Goal: Navigation & Orientation: Find specific page/section

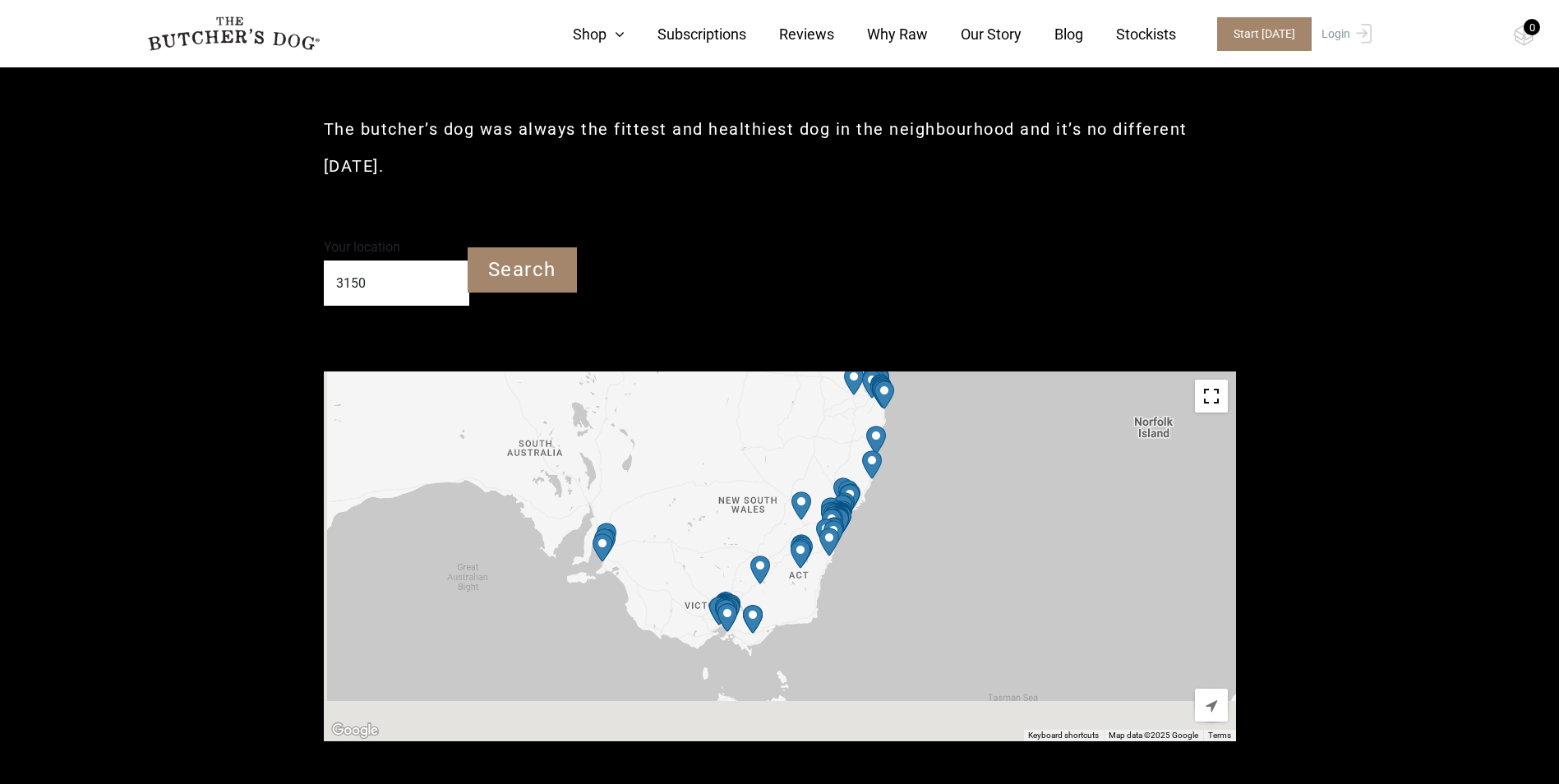
drag, startPoint x: 971, startPoint y: 656, endPoint x: 1020, endPoint y: 369, distance: 291.2
click at [1020, 381] on div at bounding box center [780, 557] width 912 height 370
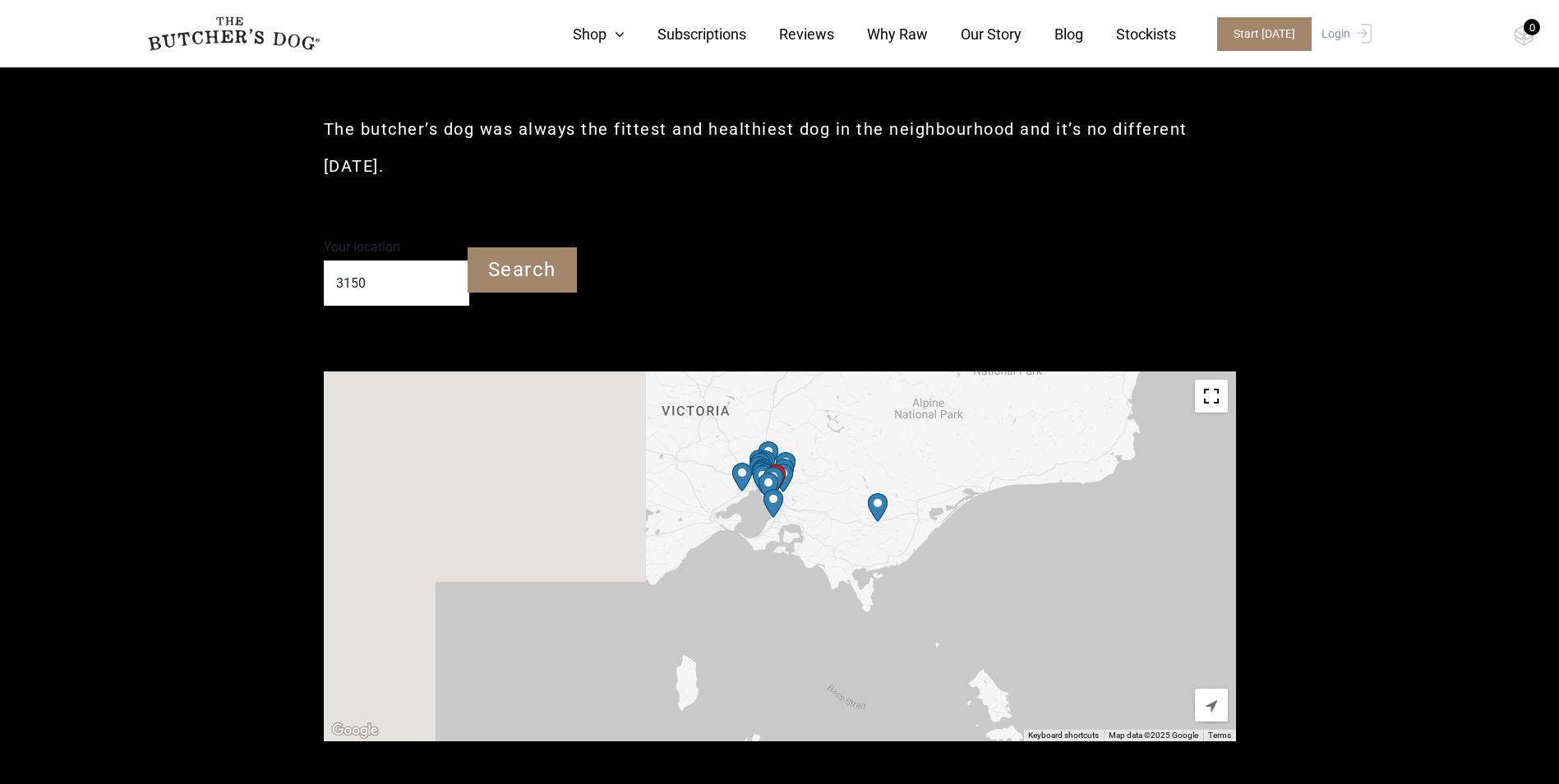
drag, startPoint x: 515, startPoint y: 525, endPoint x: 1028, endPoint y: 489, distance: 514.3
click at [1056, 462] on div at bounding box center [780, 557] width 912 height 370
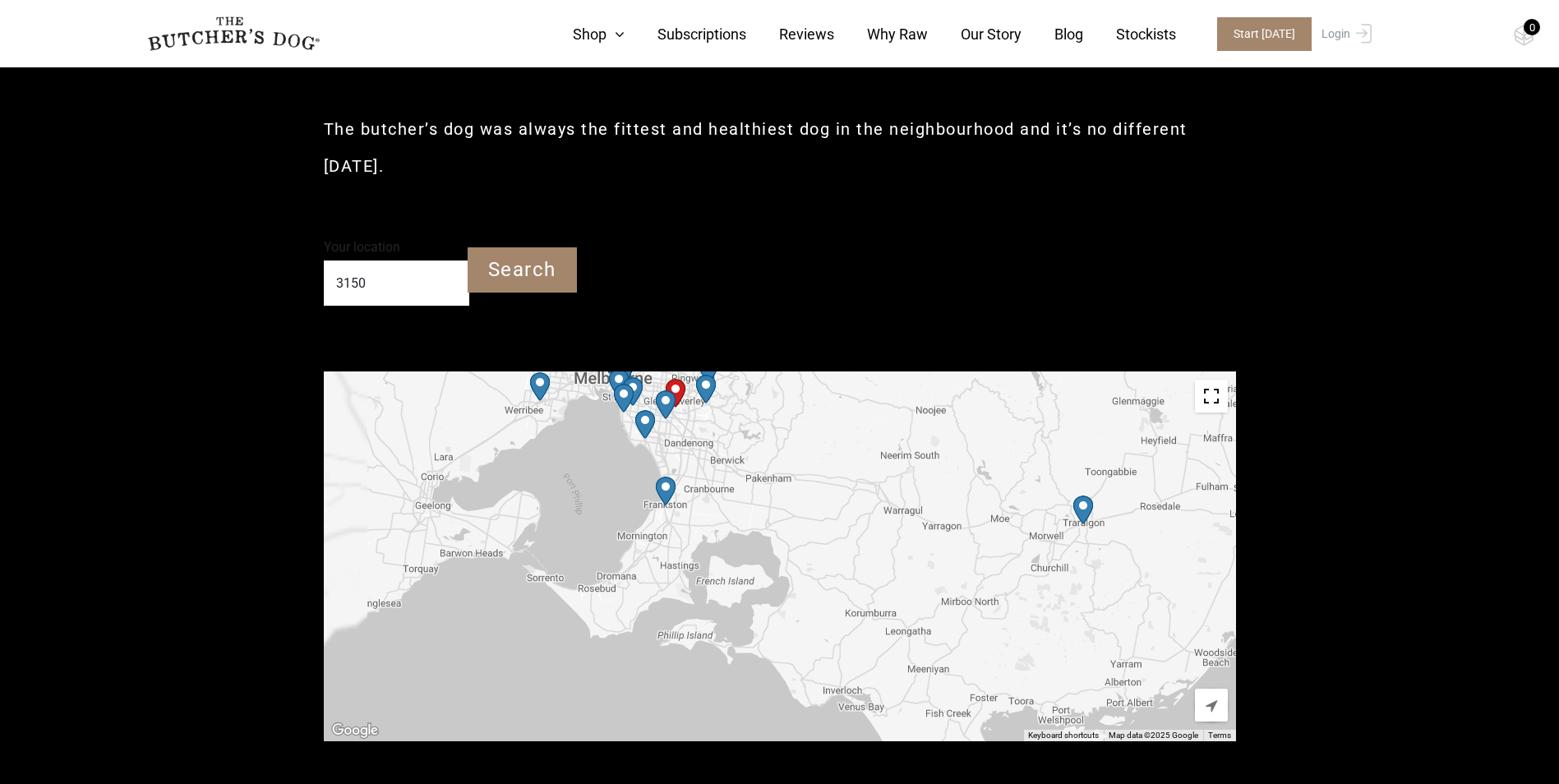
drag, startPoint x: 478, startPoint y: 472, endPoint x: 1059, endPoint y: 456, distance: 581.2
click at [1059, 456] on div at bounding box center [780, 557] width 912 height 370
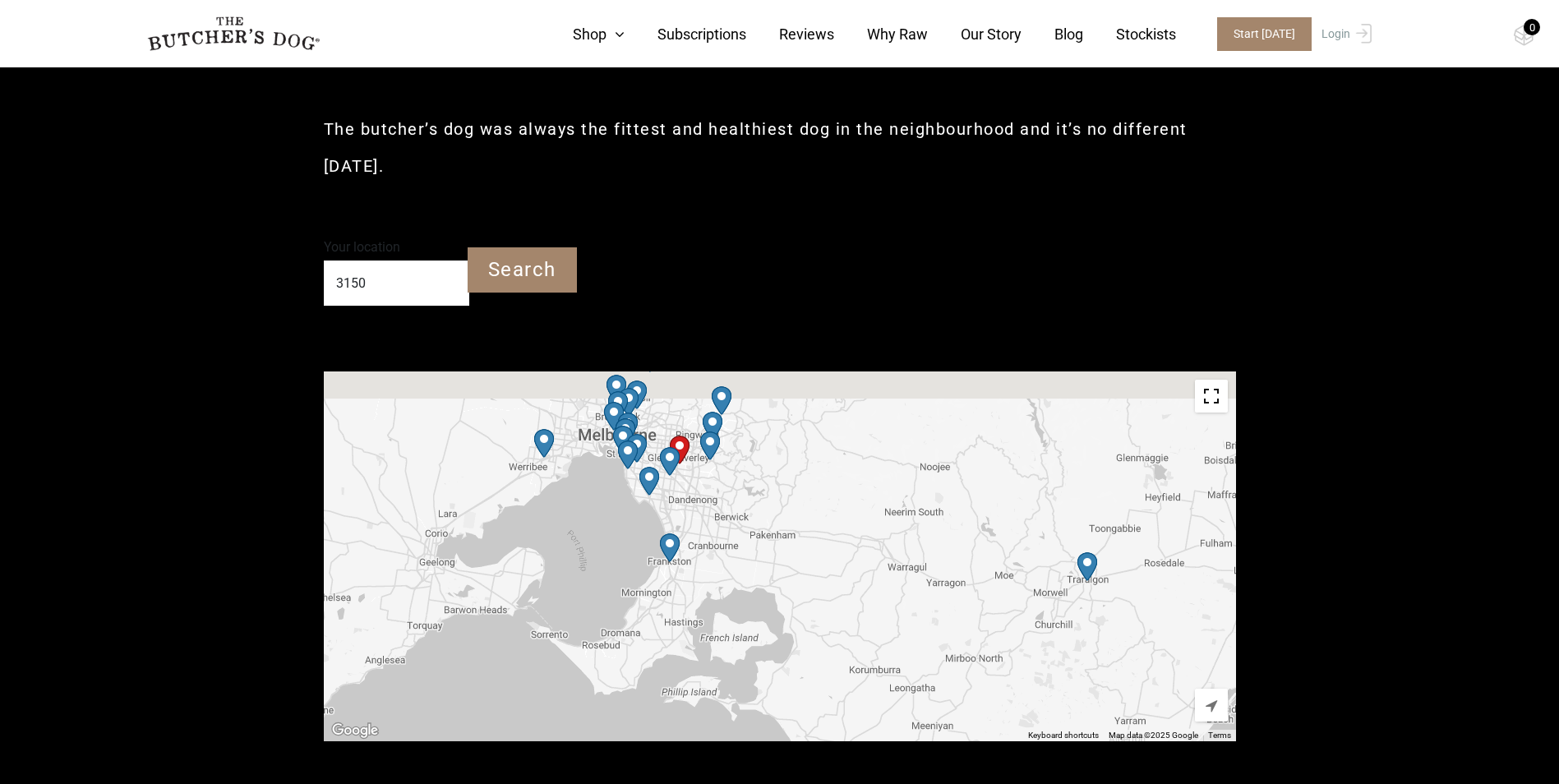
drag, startPoint x: 819, startPoint y: 436, endPoint x: 825, endPoint y: 520, distance: 84.2
click at [825, 522] on div at bounding box center [780, 557] width 912 height 370
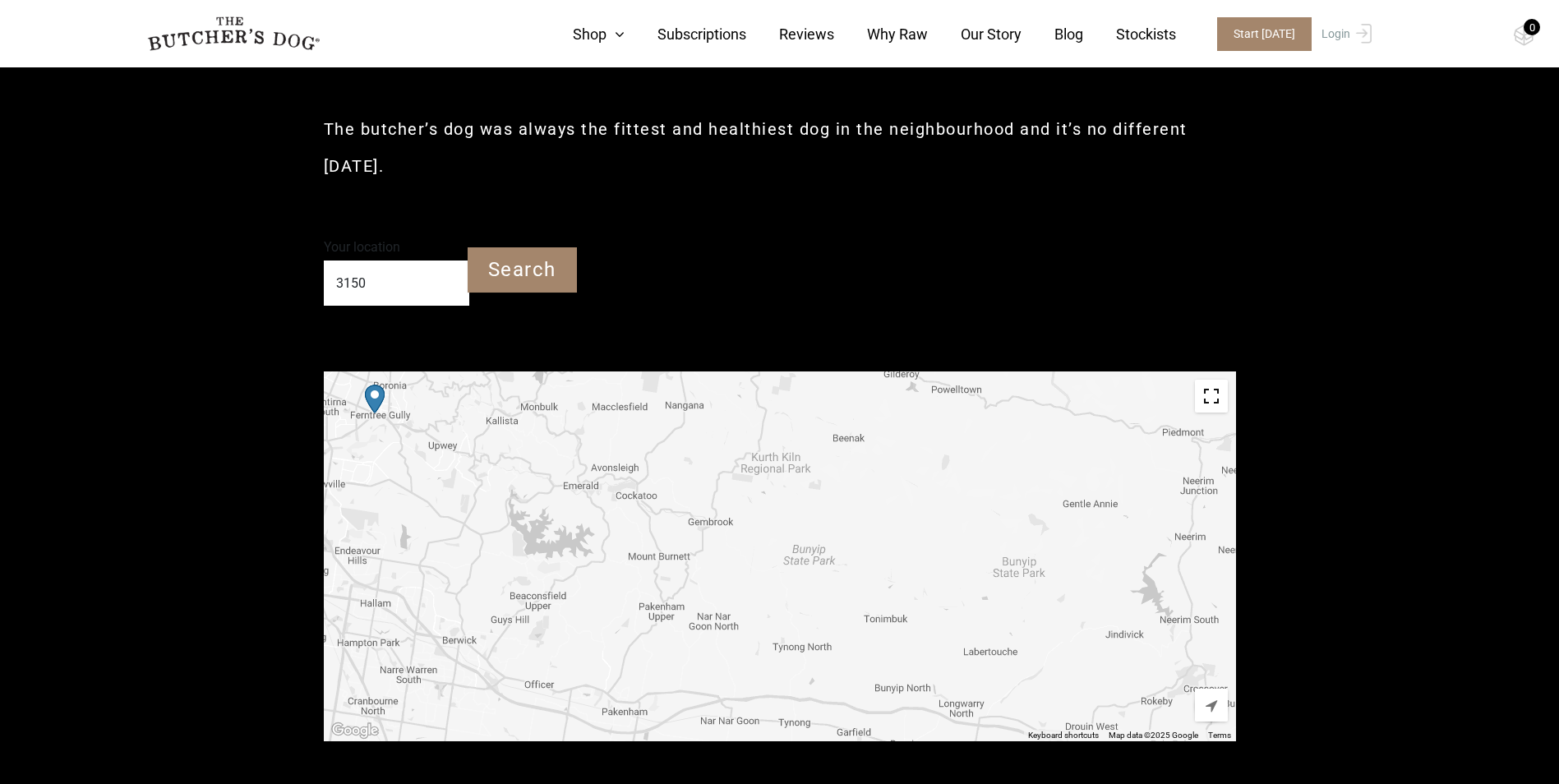
drag, startPoint x: 322, startPoint y: 454, endPoint x: 855, endPoint y: 500, distance: 535.0
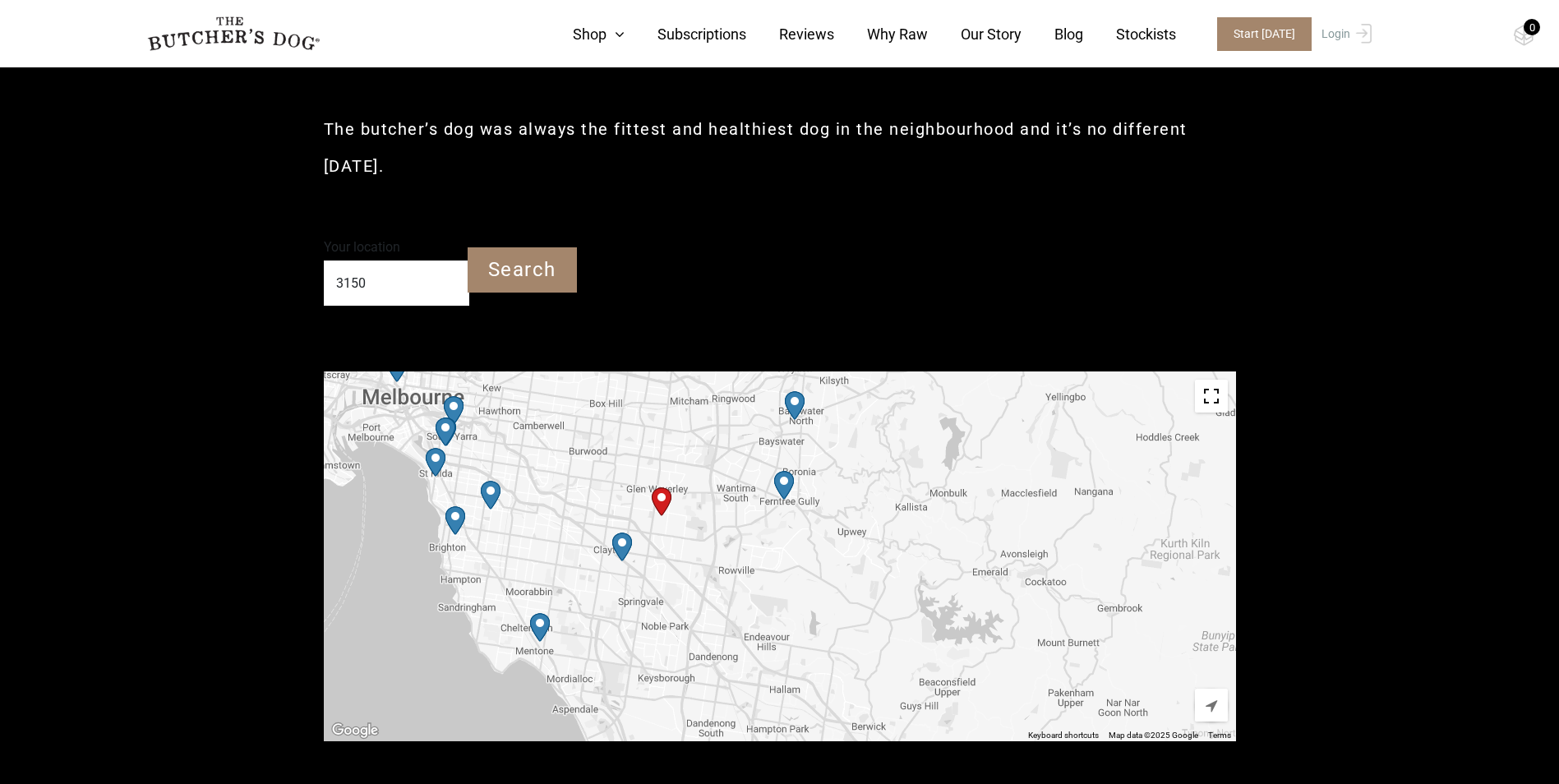
drag, startPoint x: 855, startPoint y: 500, endPoint x: 958, endPoint y: 575, distance: 127.4
click at [958, 575] on div at bounding box center [780, 557] width 912 height 370
click at [1001, 31] on link "Our Story" at bounding box center [975, 34] width 94 height 22
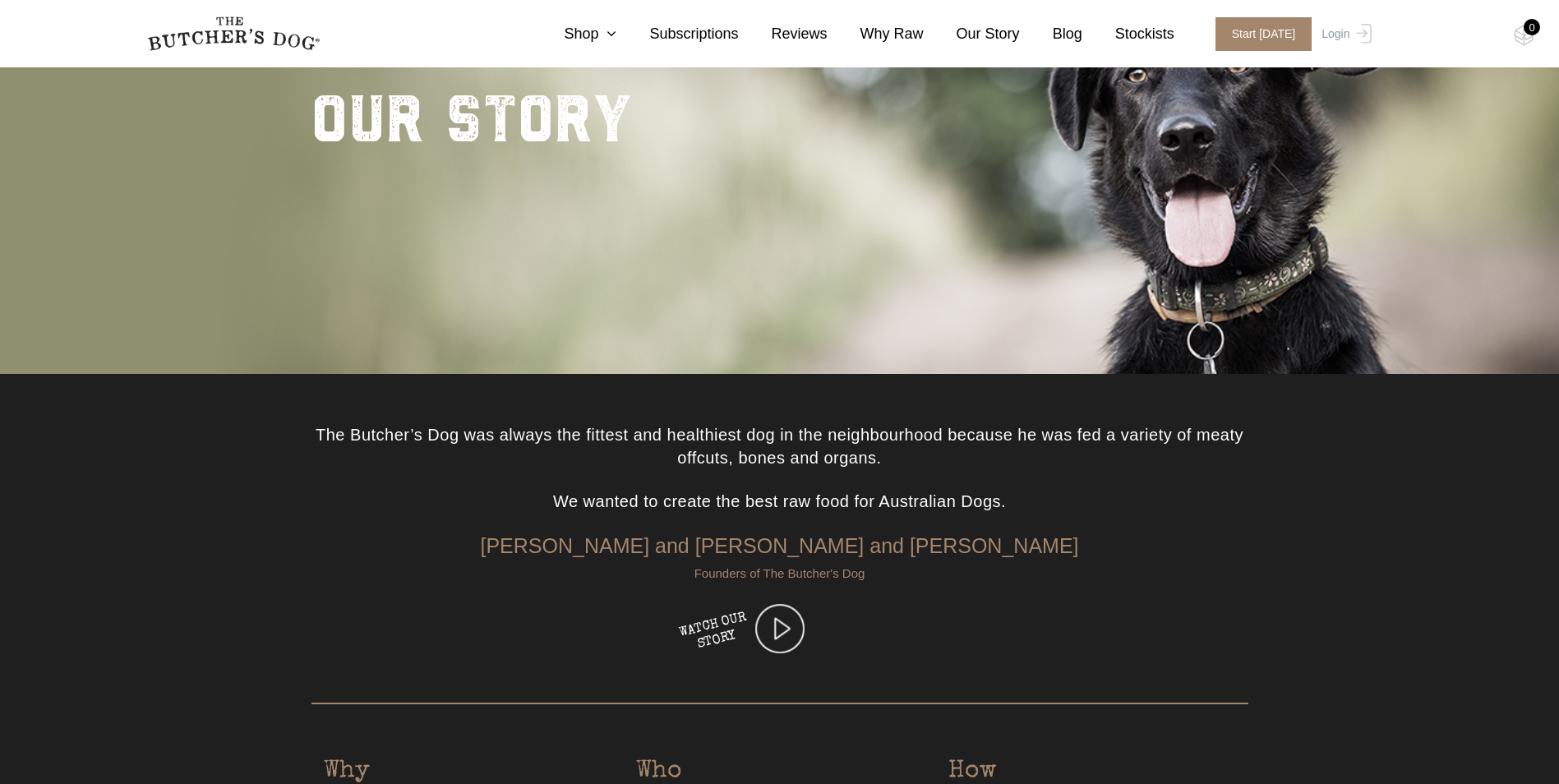
scroll to position [116, 0]
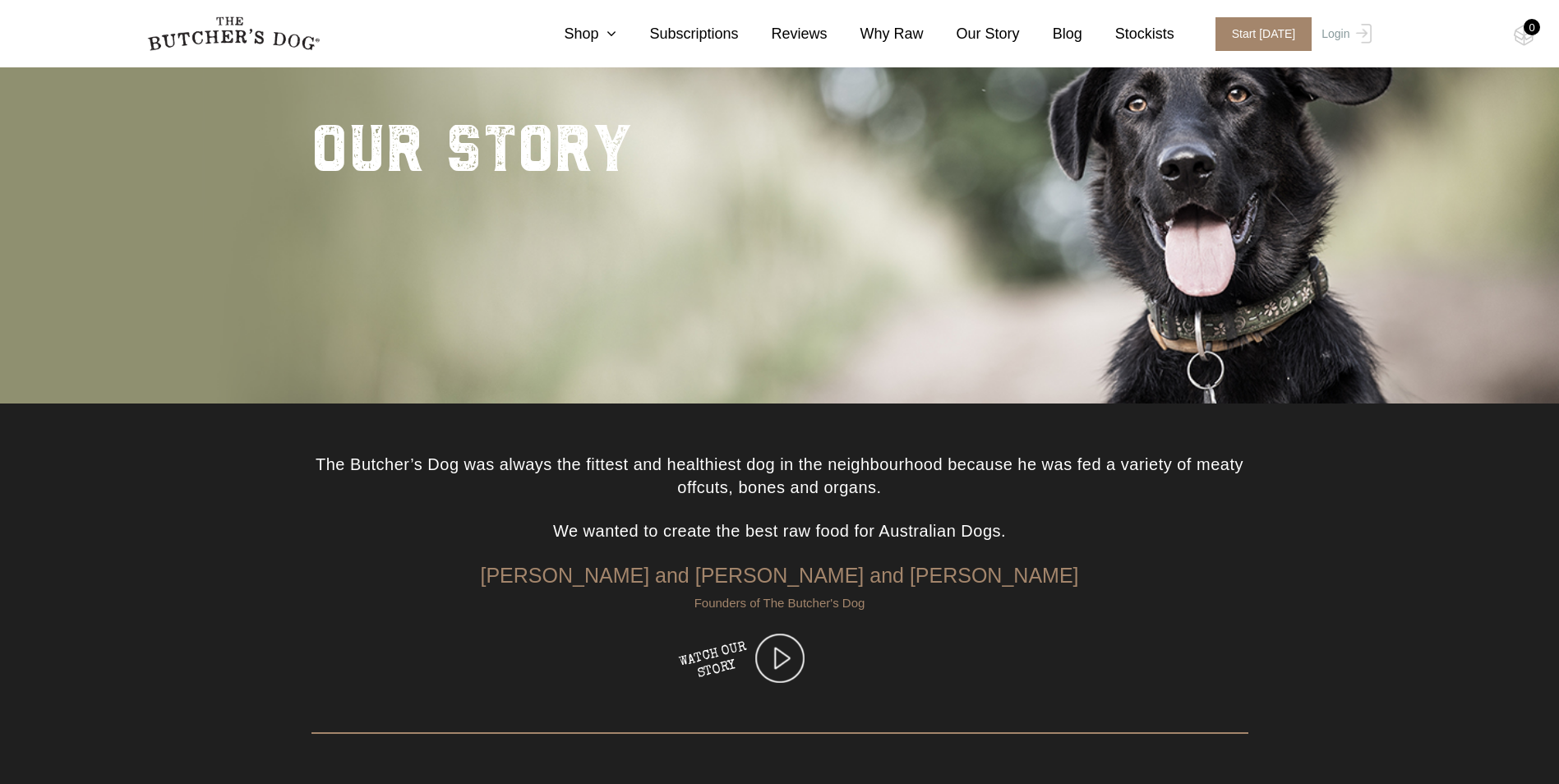
click at [786, 661] on img at bounding box center [780, 658] width 49 height 49
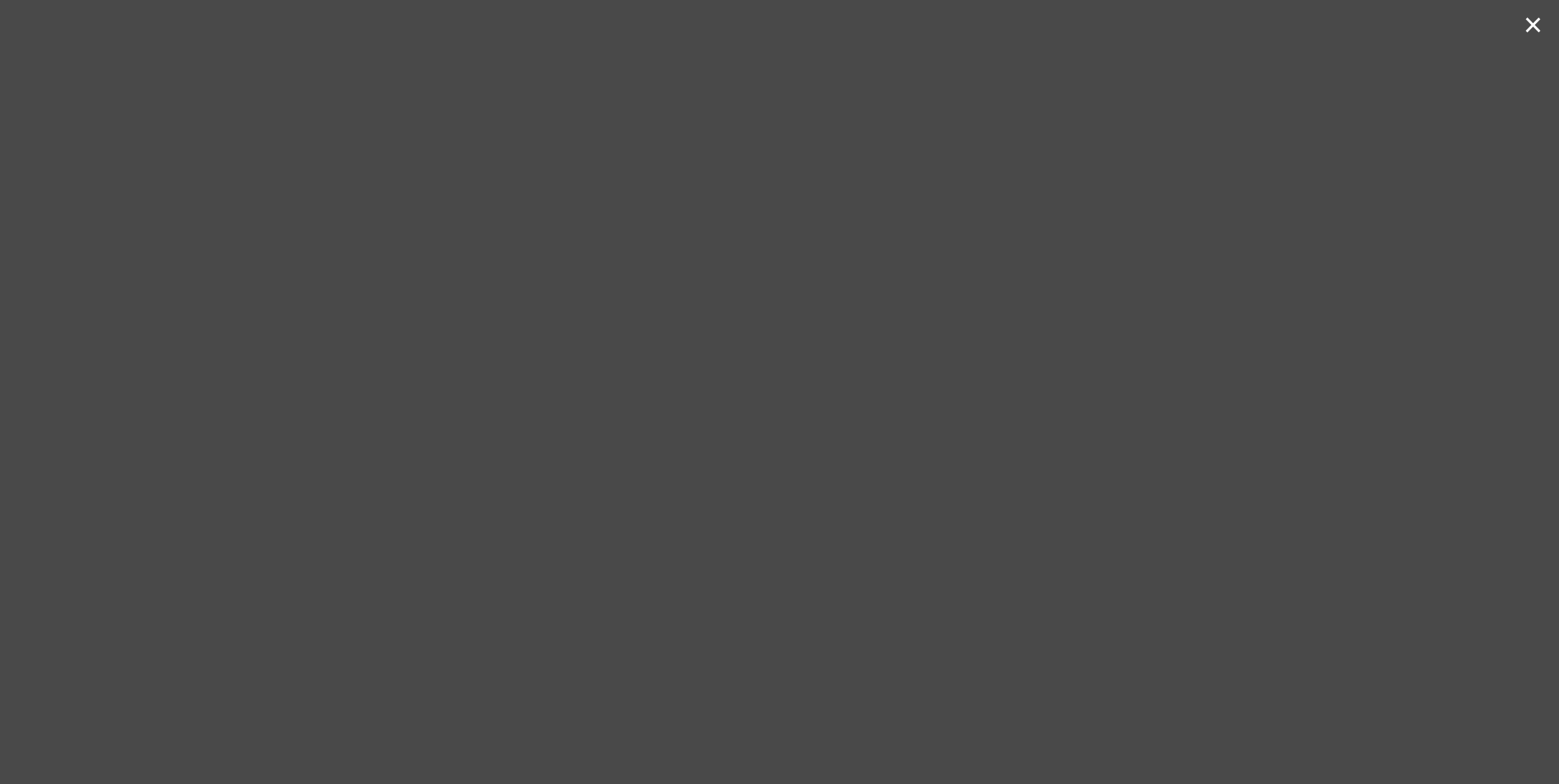
click at [1283, 228] on div at bounding box center [773, 392] width 1522 height 784
